Goal: Navigation & Orientation: Find specific page/section

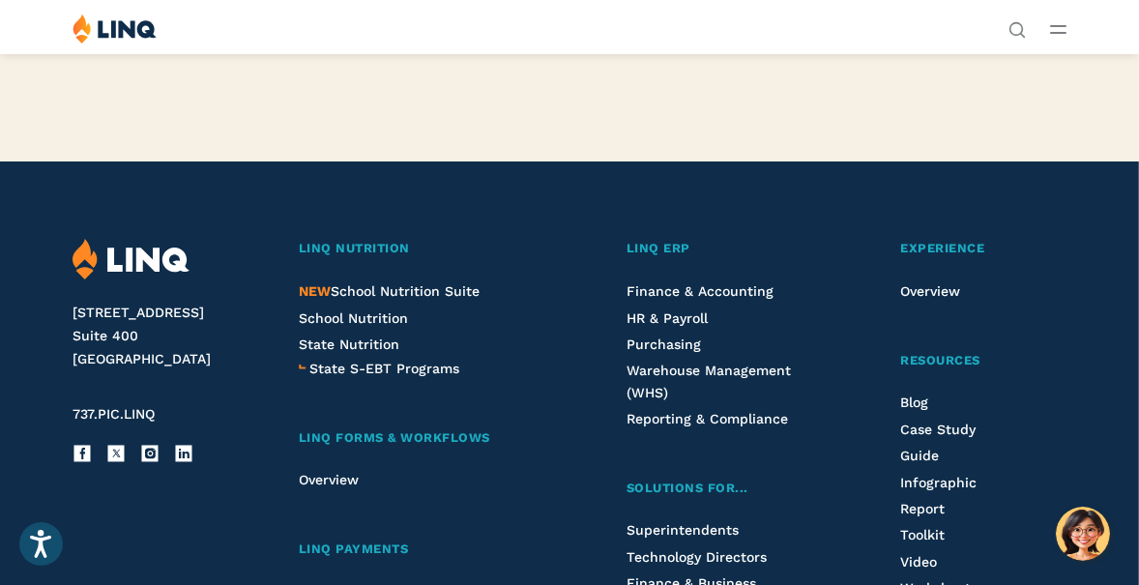
scroll to position [4448, 0]
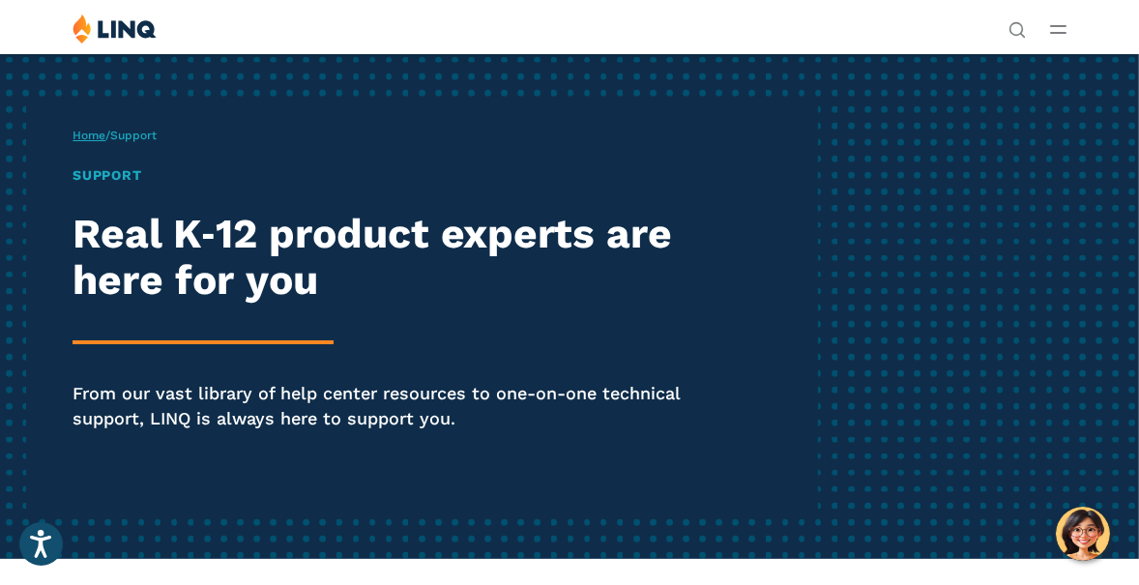
click at [86, 135] on link "Home" at bounding box center [89, 136] width 33 height 14
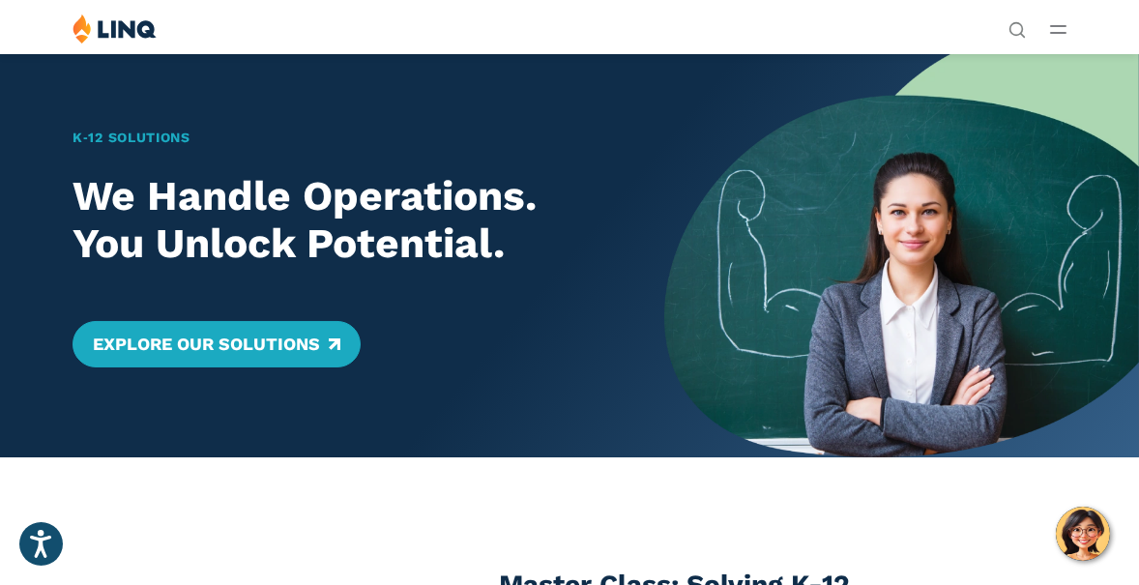
click at [1054, 23] on button "Open Main Menu" at bounding box center [1058, 28] width 16 height 21
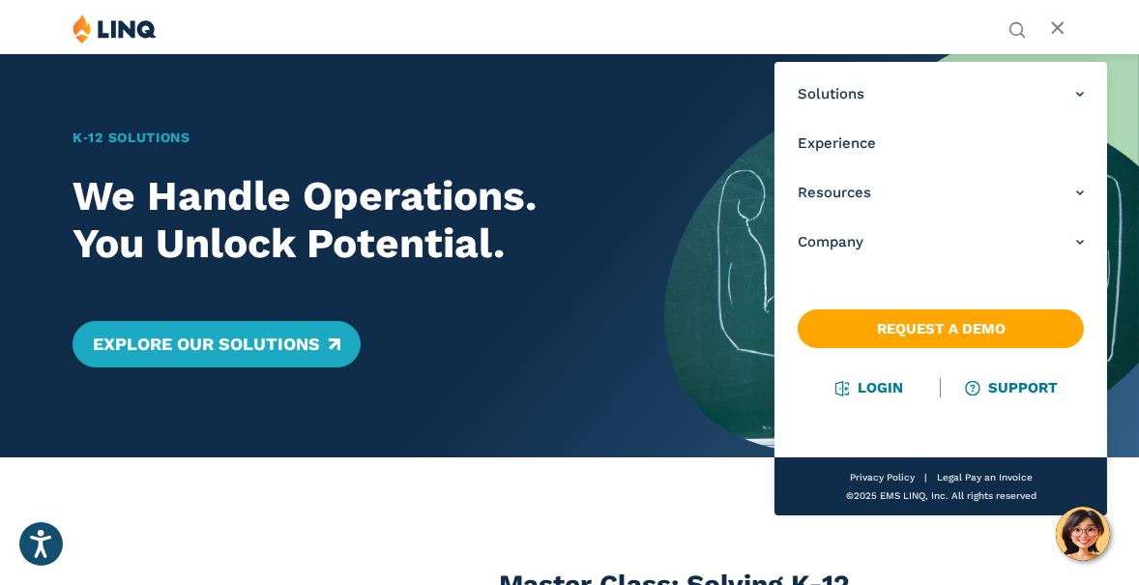
click at [1054, 23] on line "Open Main Menu" at bounding box center [1057, 28] width 11 height 11
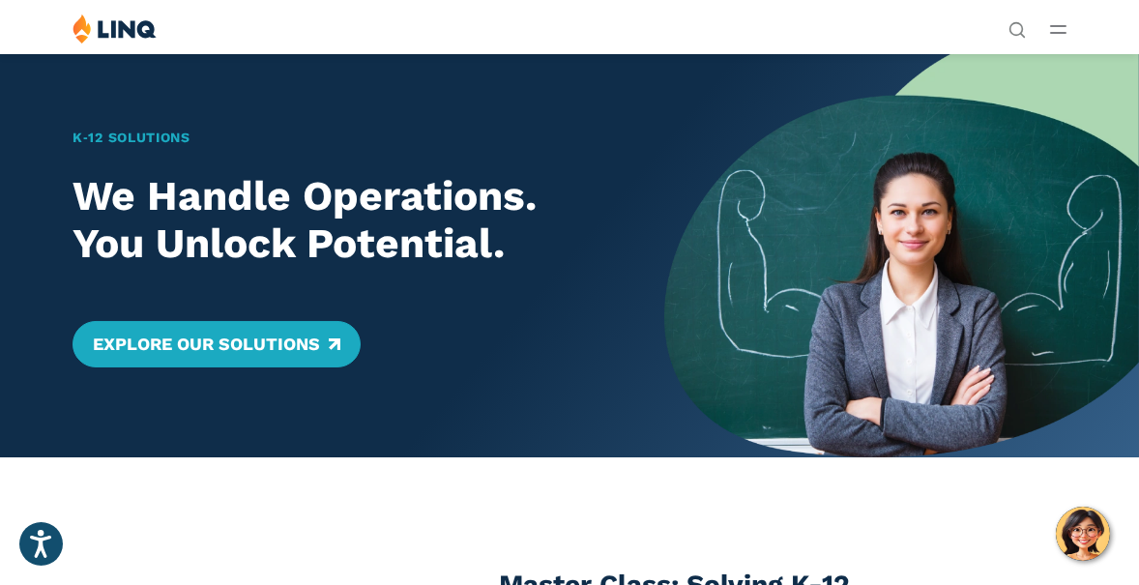
click at [1054, 23] on button "Open Main Menu" at bounding box center [1058, 28] width 16 height 21
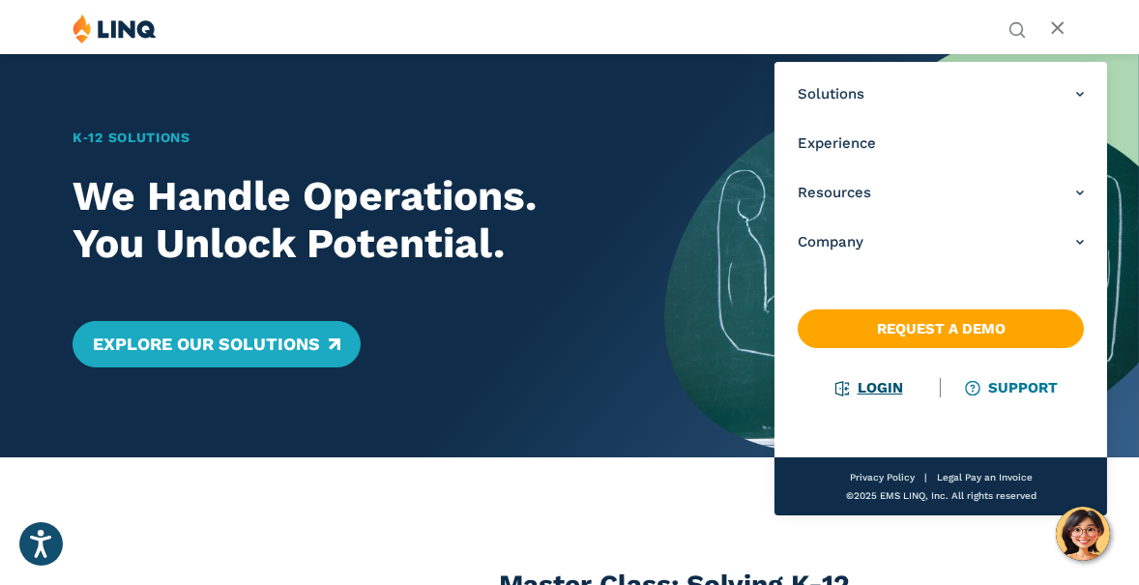
click at [885, 377] on li "Login" at bounding box center [869, 387] width 143 height 21
click at [884, 382] on link "Login" at bounding box center [869, 387] width 67 height 17
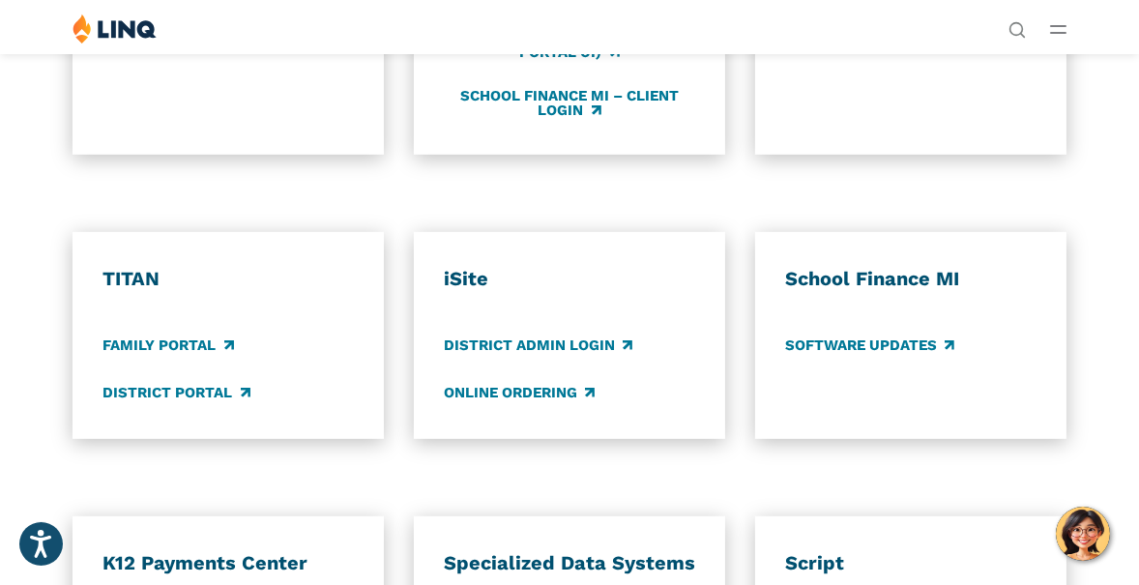
scroll to position [1160, 0]
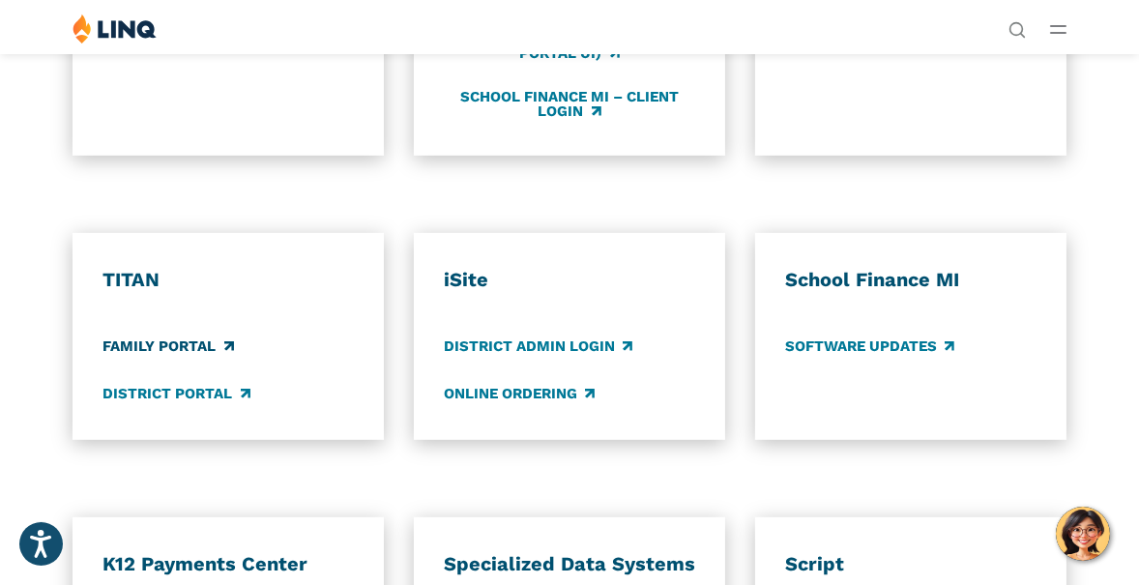
click at [166, 342] on link "Family Portal" at bounding box center [167, 346] width 131 height 21
